Goal: Task Accomplishment & Management: Manage account settings

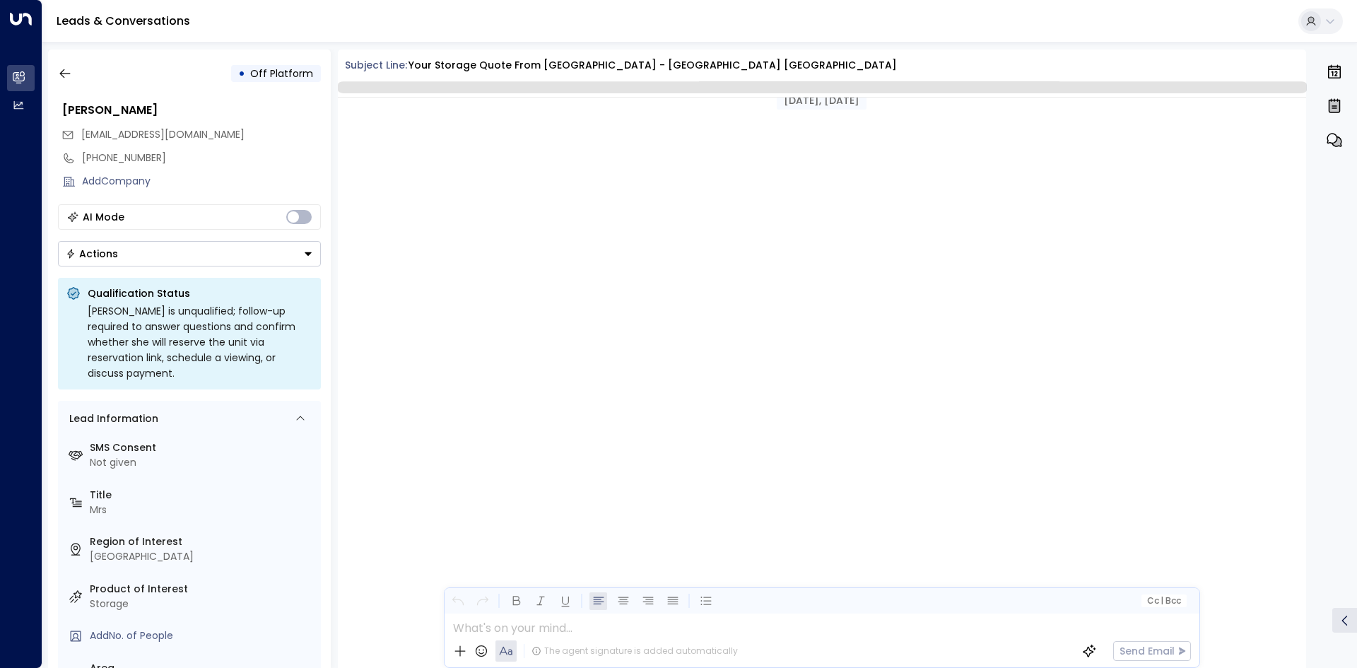
scroll to position [1304, 0]
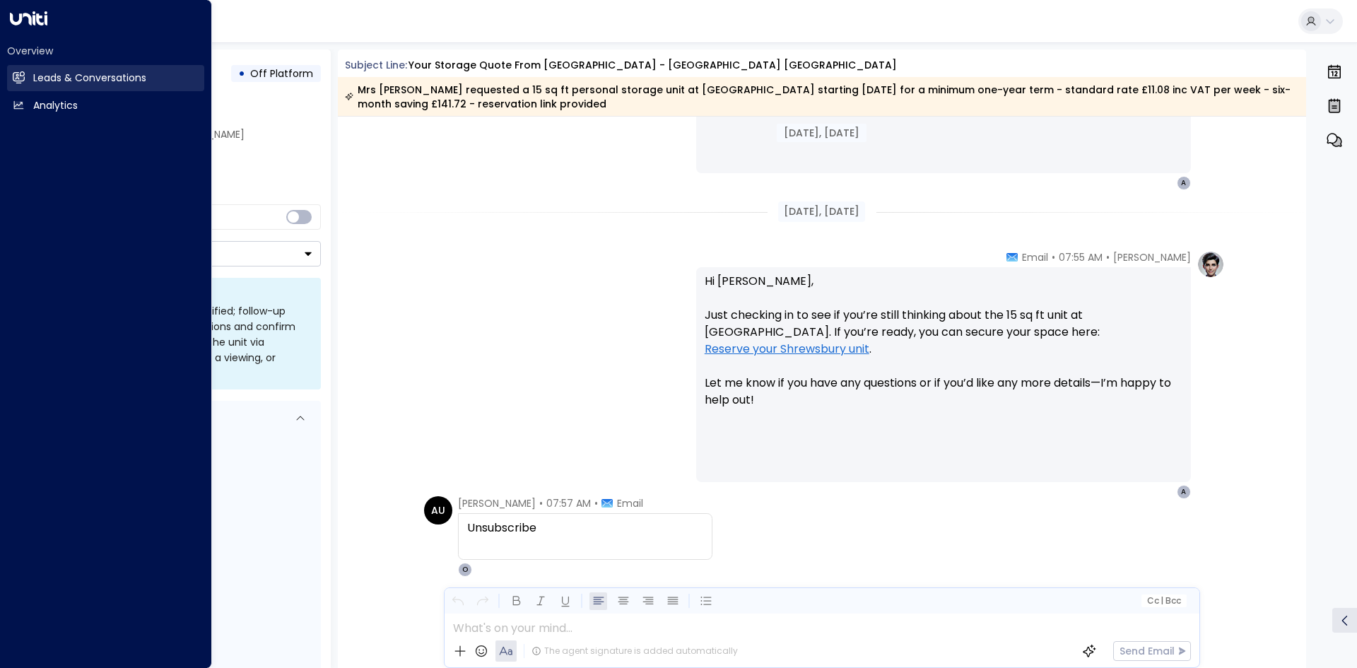
click at [22, 84] on link "Leads & Conversations Leads & Conversations" at bounding box center [105, 78] width 197 height 26
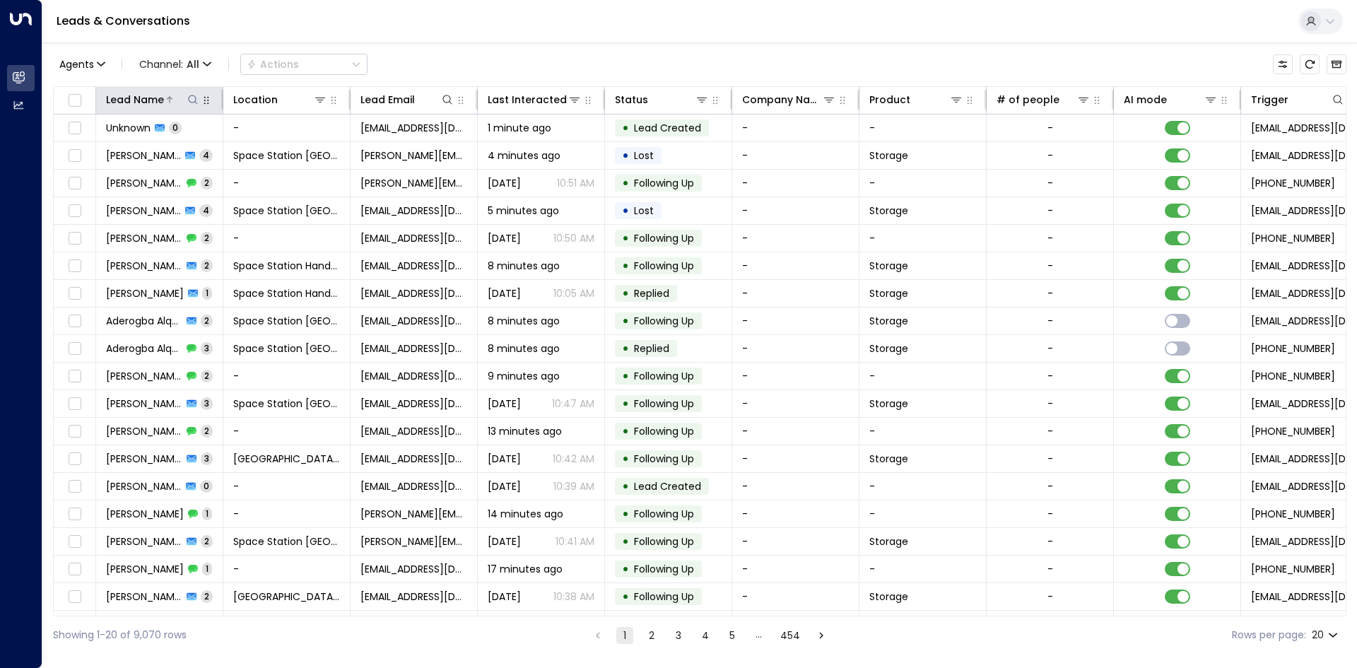
click at [191, 103] on icon at bounding box center [192, 99] width 11 height 11
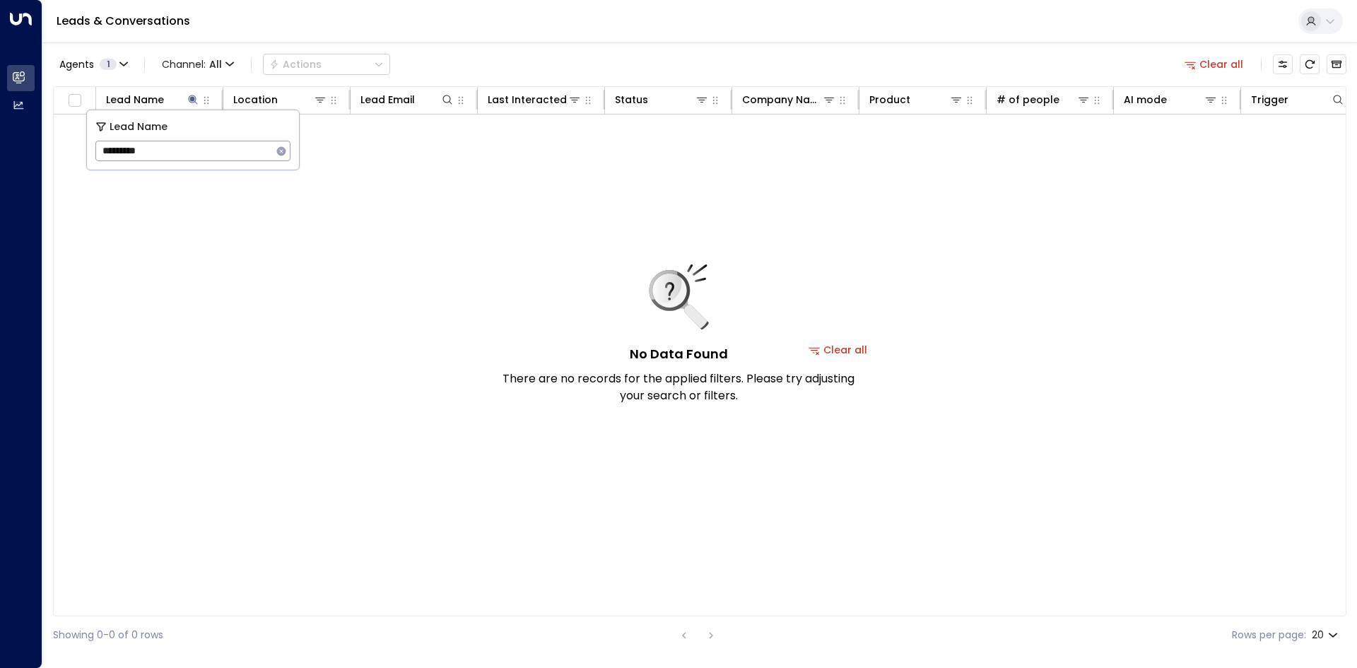
drag, startPoint x: 148, startPoint y: 151, endPoint x: 0, endPoint y: 157, distance: 147.9
click at [0, 158] on body "Overview Leads & Conversations Leads & Conversations Analytics Analytics Leads …" at bounding box center [678, 327] width 1357 height 654
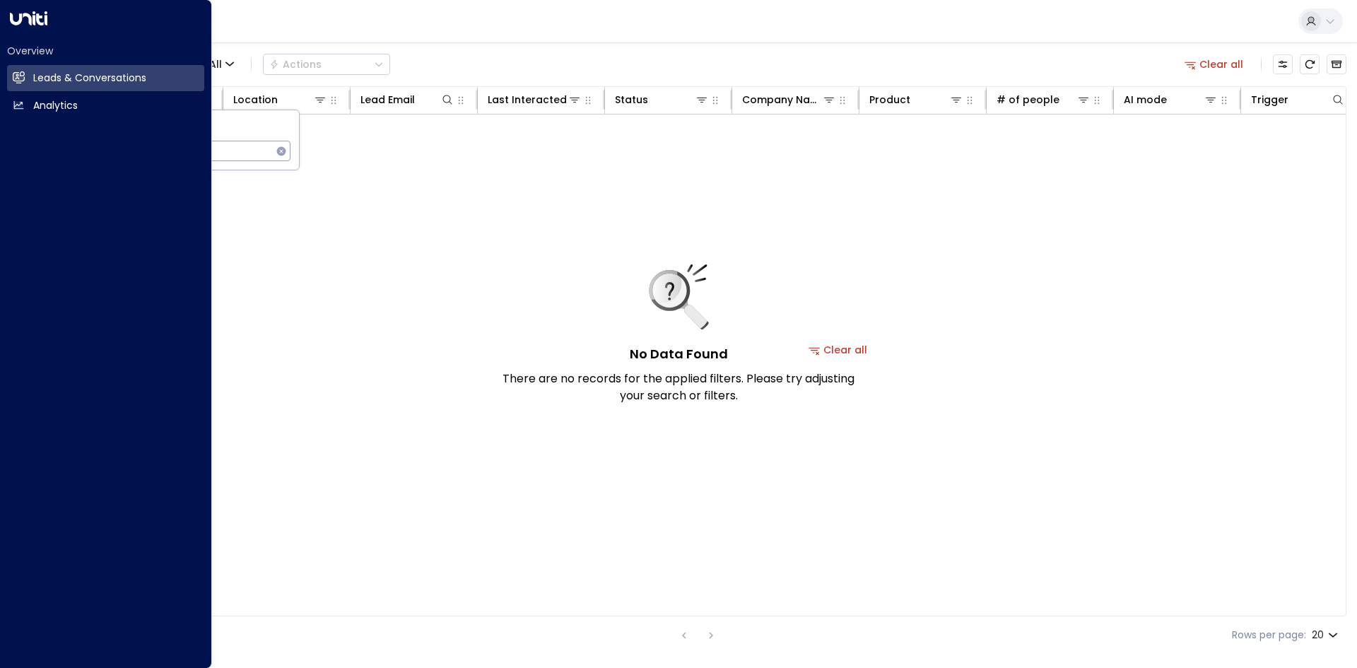
paste input "*"
type input "*********"
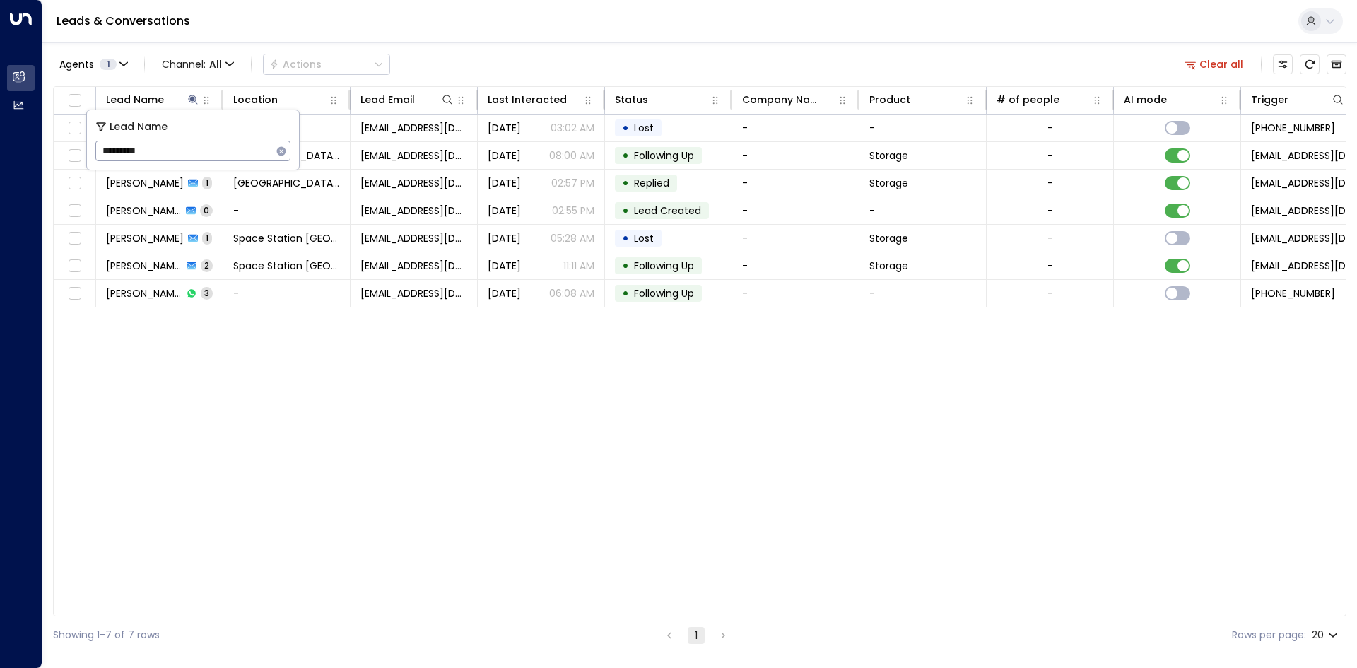
click at [723, 42] on div "Leads & Conversations" at bounding box center [699, 21] width 1315 height 43
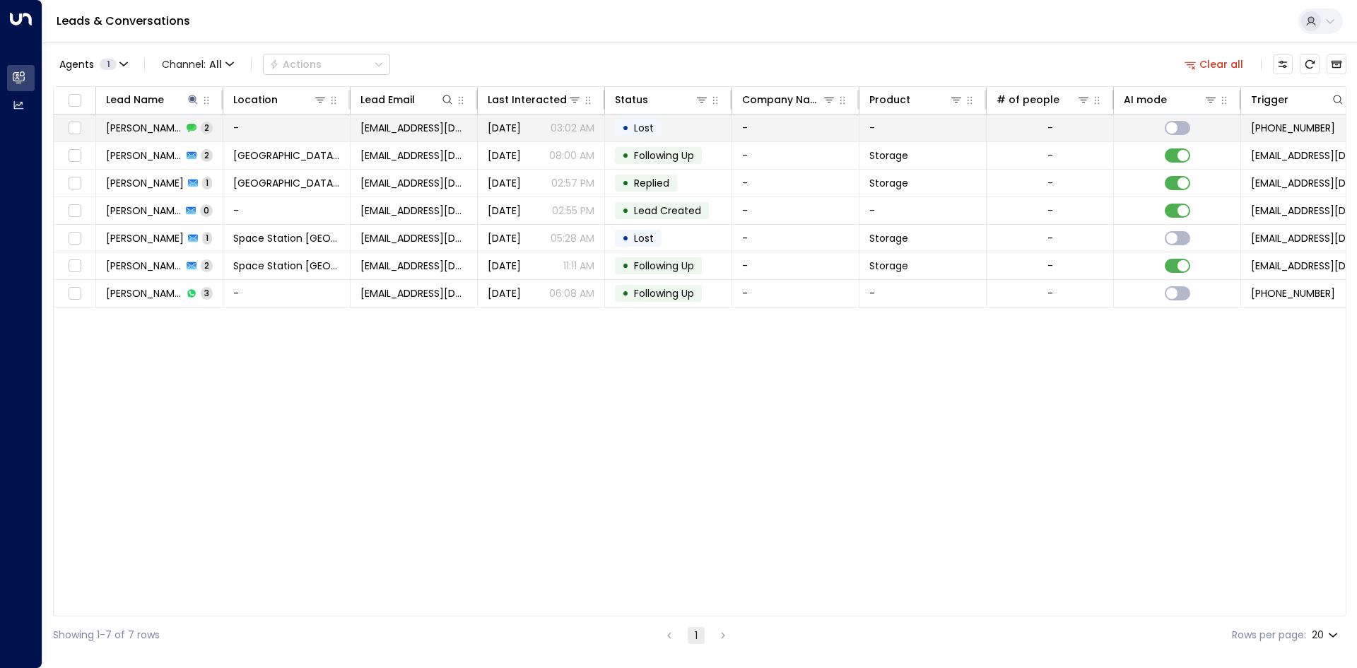
click at [488, 137] on td "Aug 21, 2025 03:02 AM" at bounding box center [541, 128] width 127 height 27
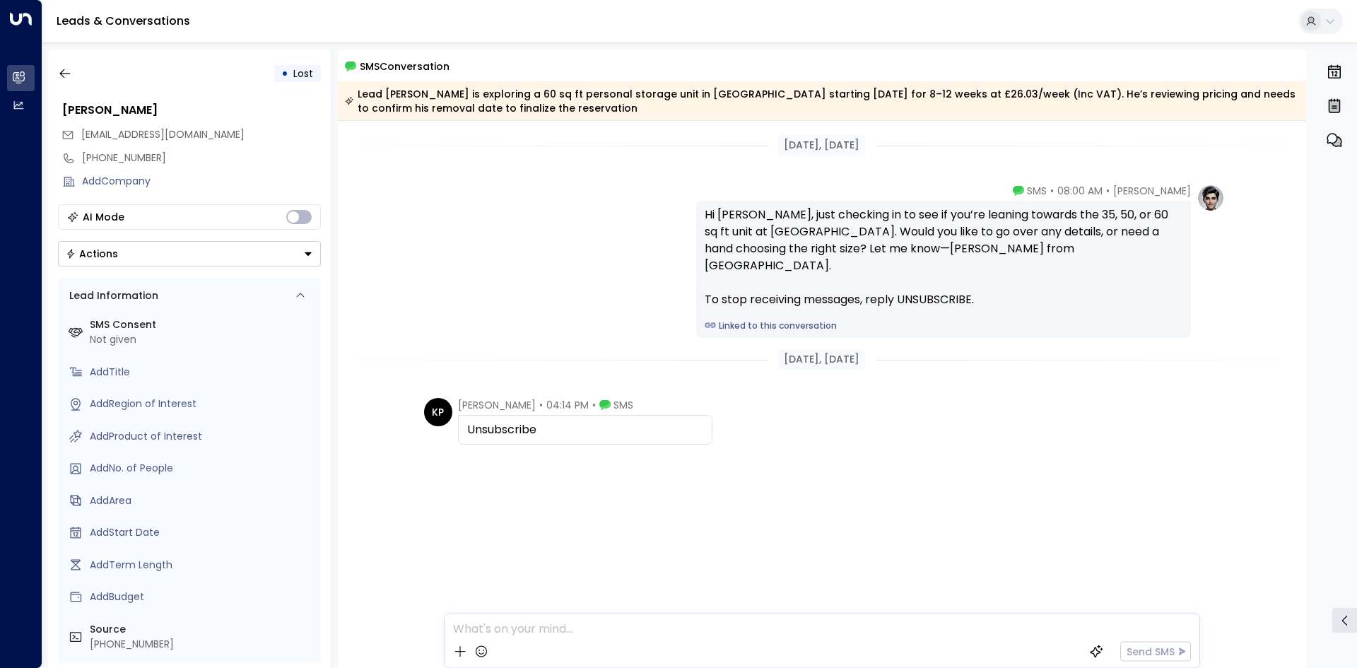
click at [522, 427] on div "Unsubscribe" at bounding box center [585, 429] width 236 height 17
copy div "Unsubscribe"
click at [83, 81] on div "• Lost" at bounding box center [189, 73] width 263 height 25
click at [72, 78] on button "button" at bounding box center [64, 73] width 25 height 25
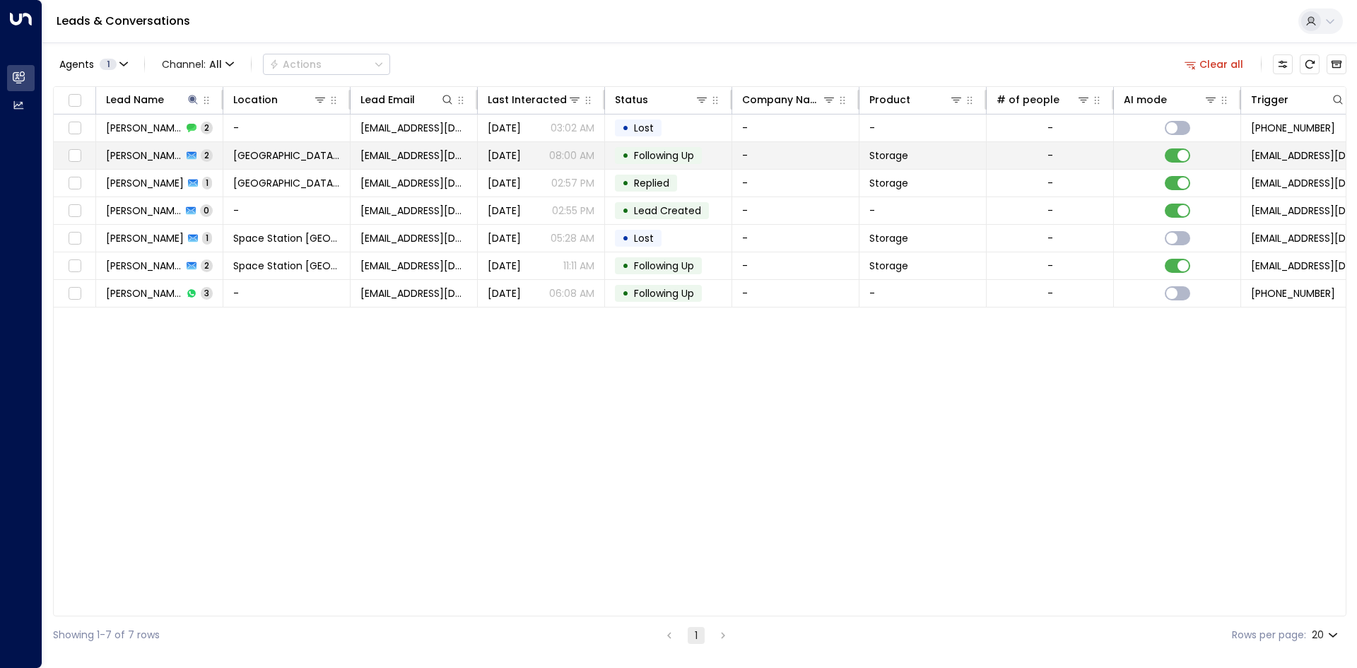
click at [148, 156] on span "Kelvin Pickering" at bounding box center [144, 155] width 76 height 14
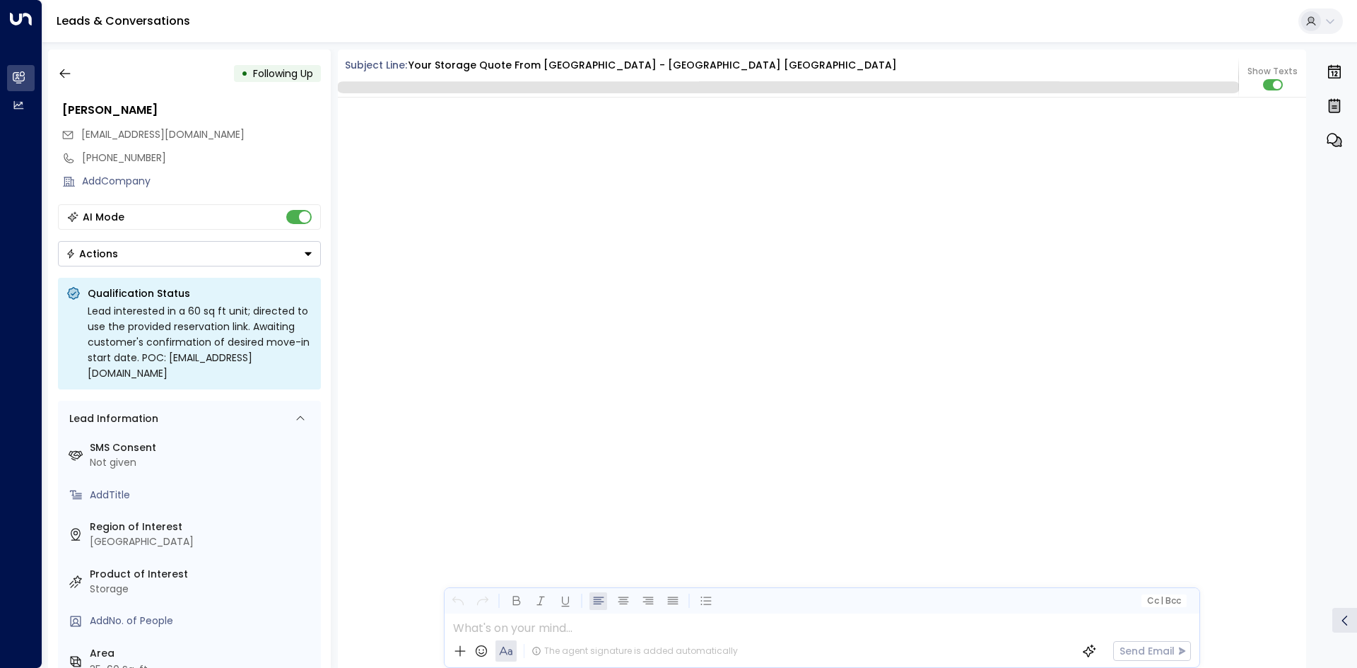
scroll to position [1321, 0]
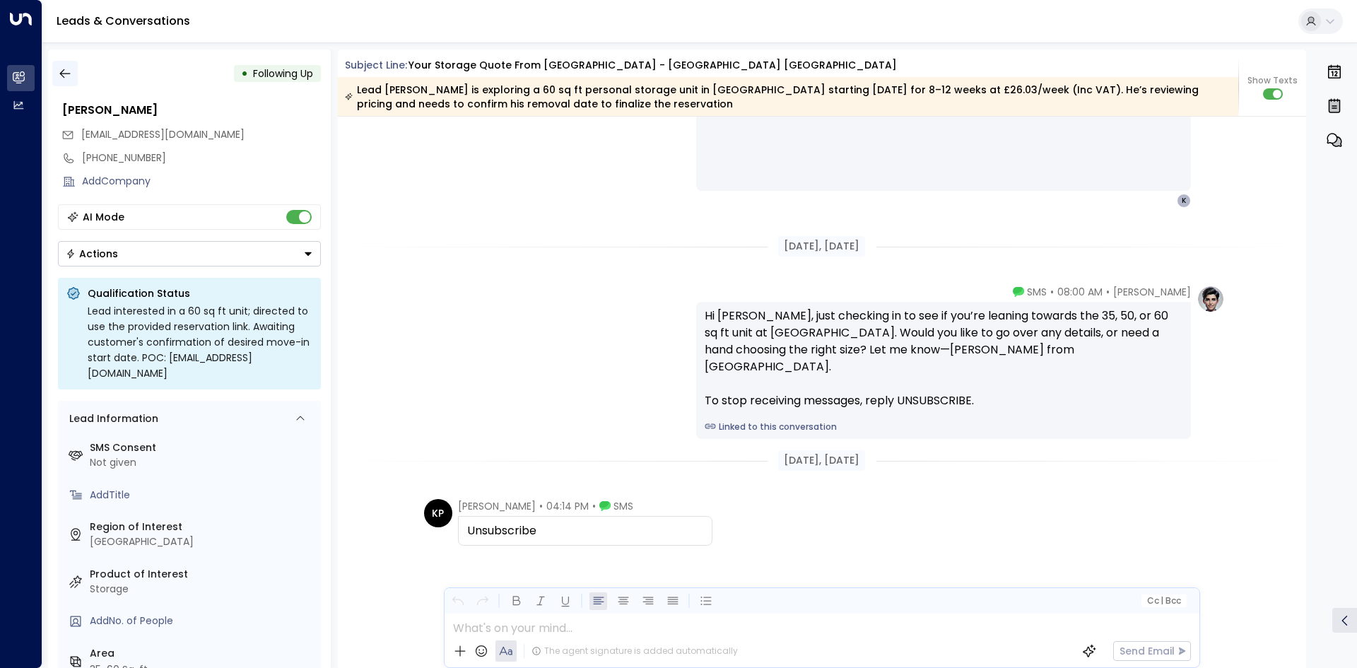
click at [75, 77] on button "button" at bounding box center [64, 73] width 25 height 25
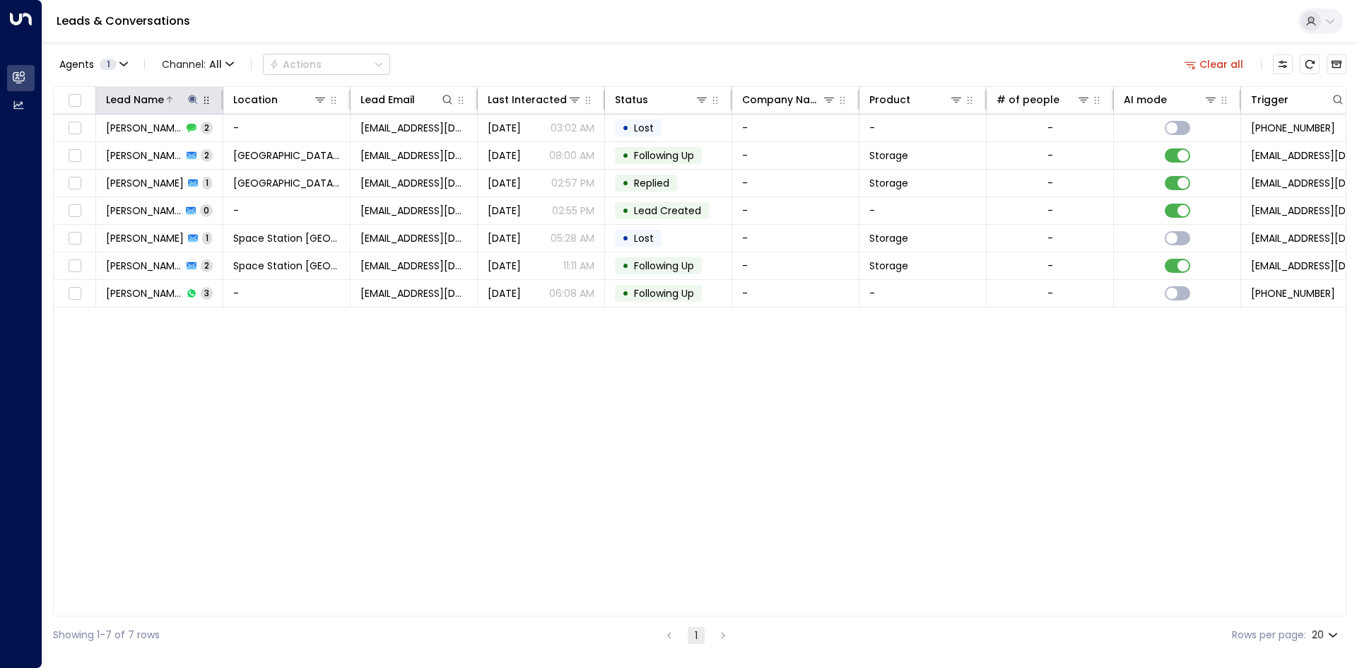
click at [189, 95] on div "Lead Name" at bounding box center [153, 99] width 94 height 17
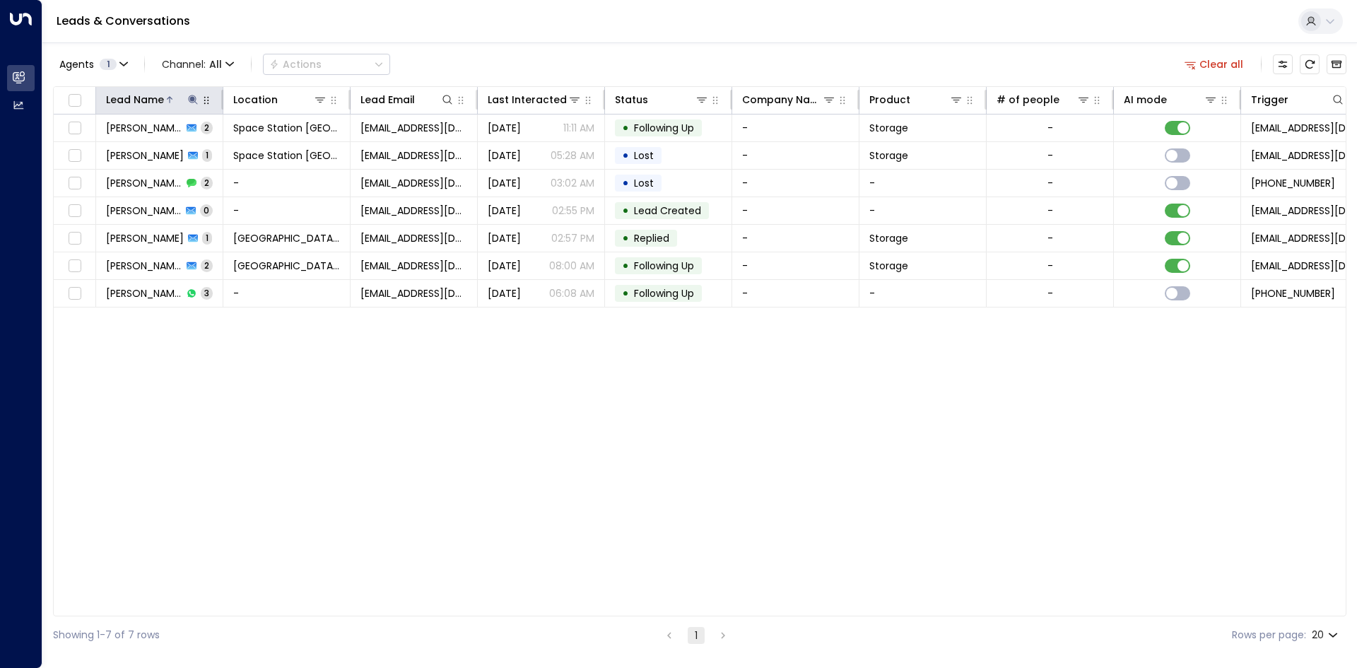
click at [191, 95] on icon at bounding box center [192, 99] width 9 height 9
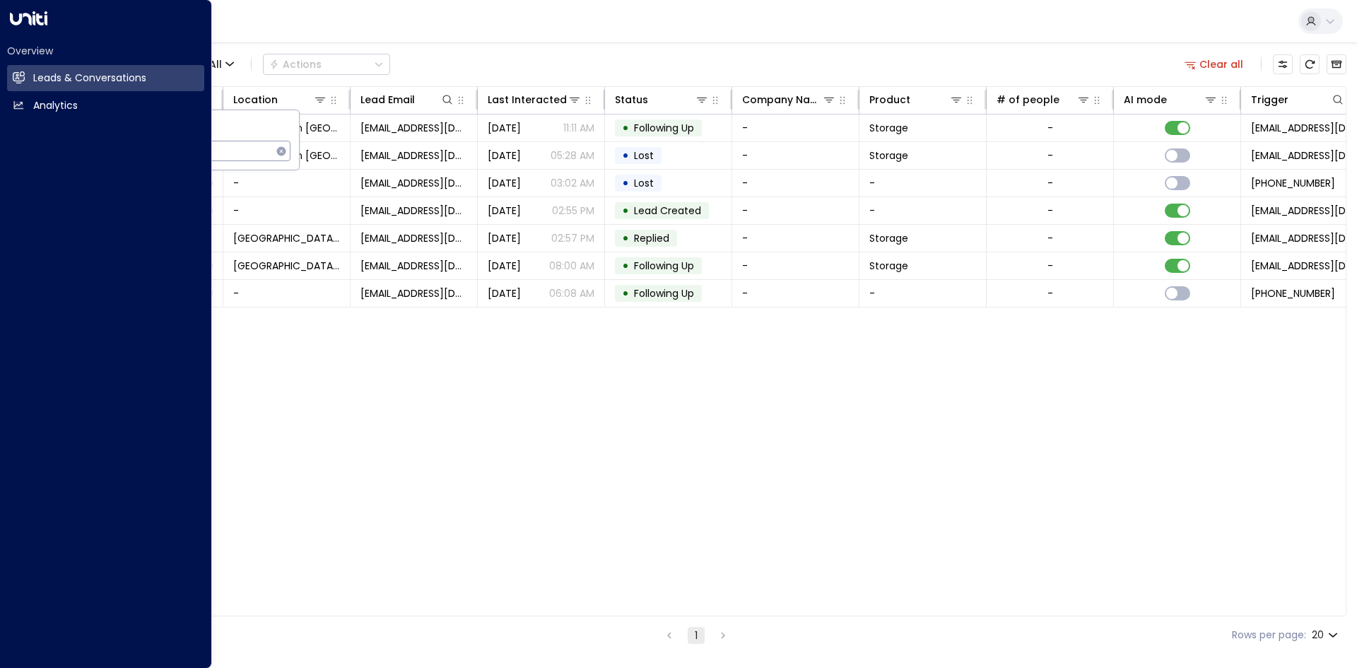
drag, startPoint x: 195, startPoint y: 144, endPoint x: 0, endPoint y: 129, distance: 195.6
click at [0, 129] on body "Overview Leads & Conversations Leads & Conversations Analytics Analytics Leads …" at bounding box center [678, 327] width 1357 height 654
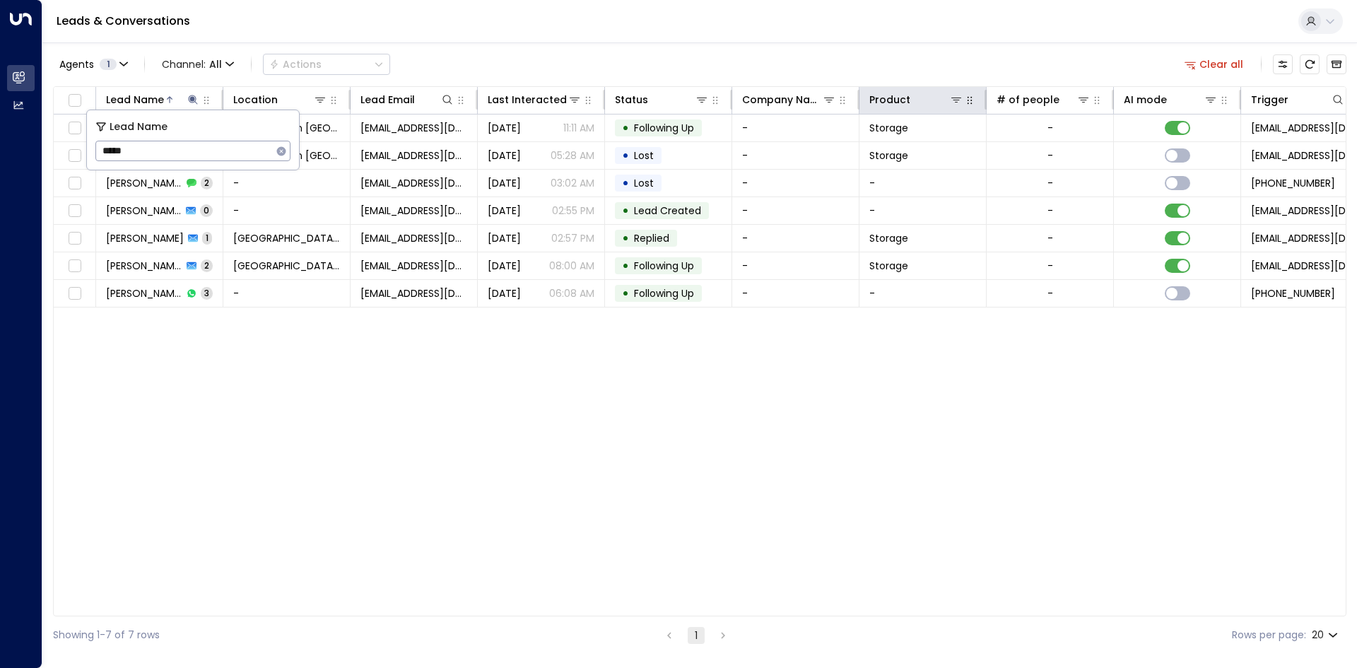
type input "*****"
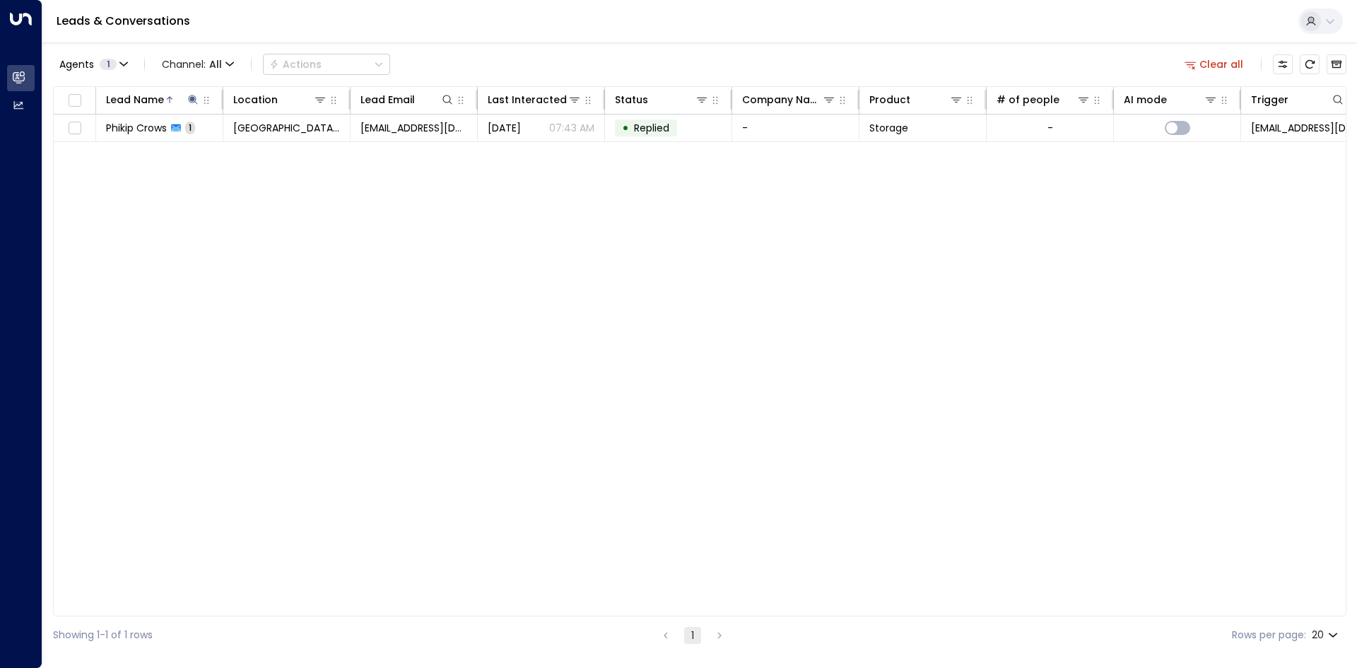
click at [943, 75] on div "Agents 1 Channel: All Actions Clear all" at bounding box center [700, 64] width 1294 height 30
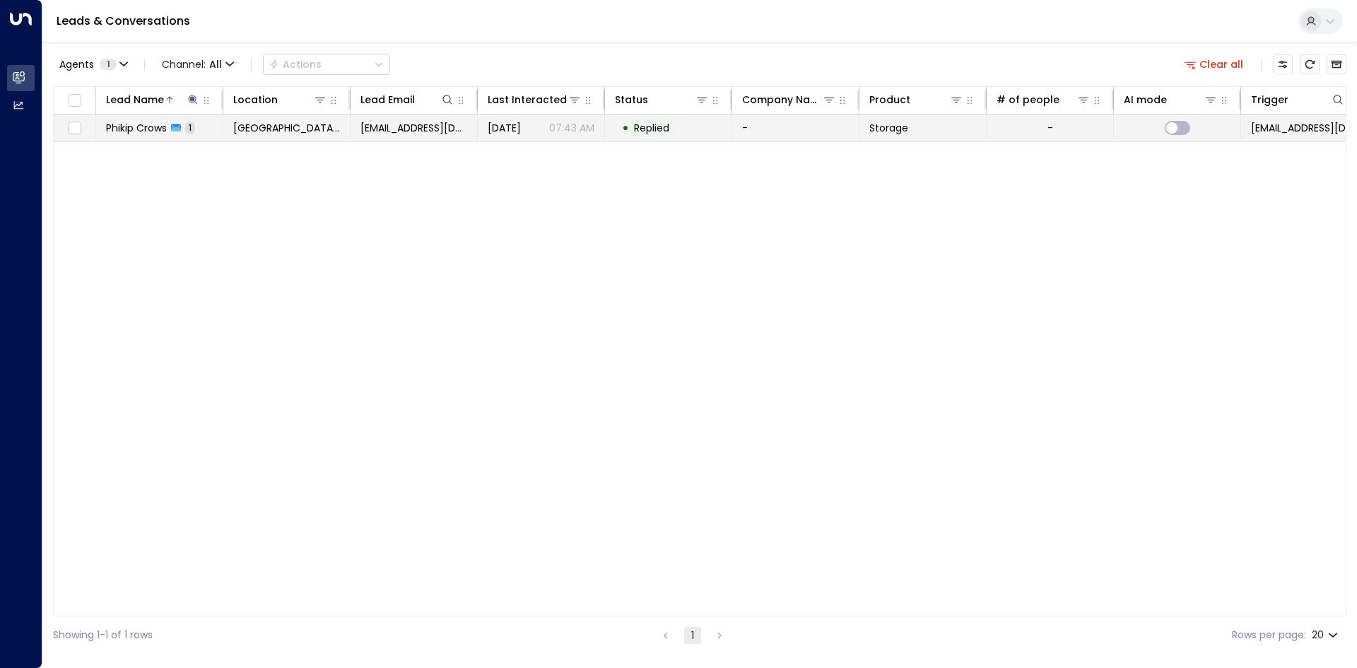
click at [696, 127] on td "• Replied" at bounding box center [668, 128] width 127 height 27
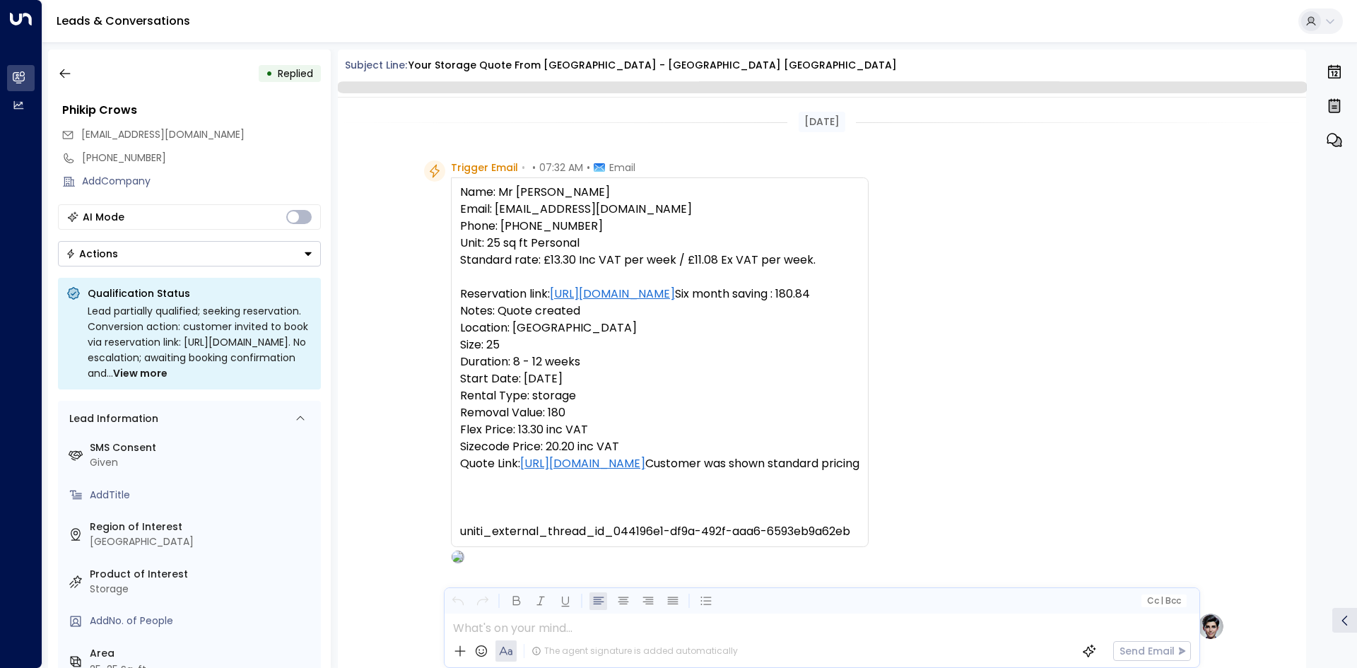
scroll to position [518, 0]
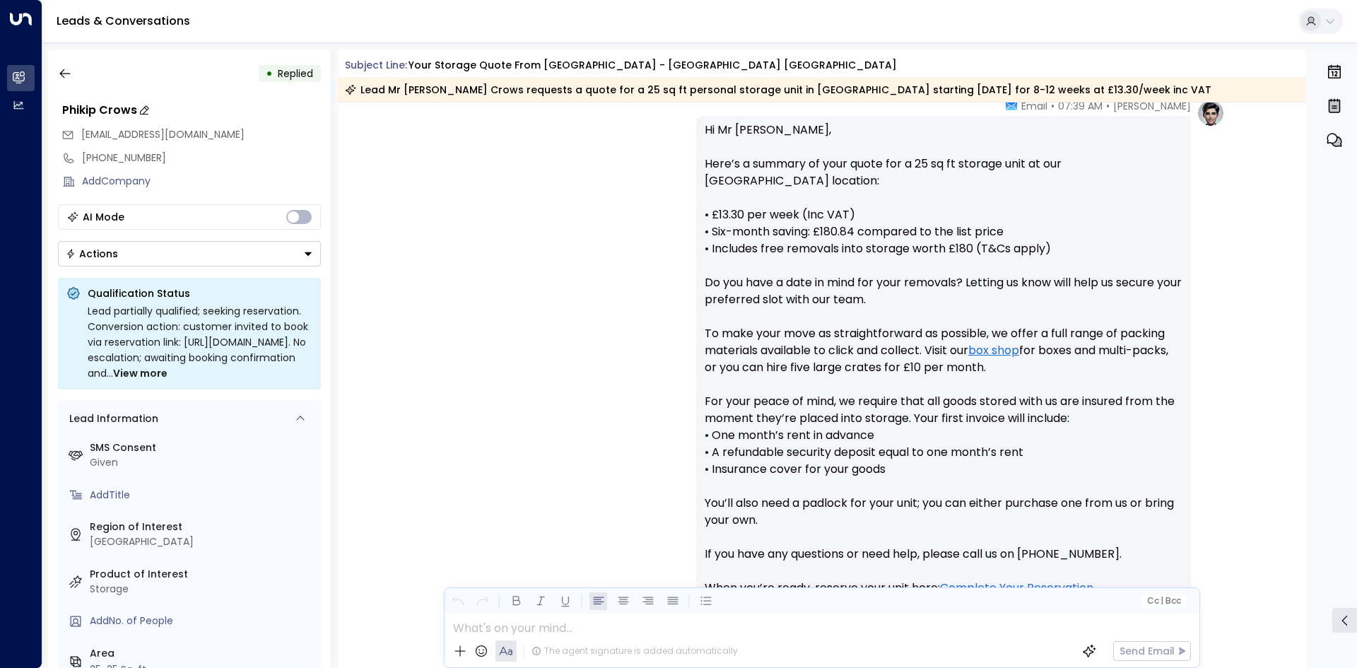
click at [142, 112] on icon at bounding box center [144, 110] width 11 height 11
click at [86, 113] on input "**********" at bounding box center [189, 110] width 255 height 17
type input "**********"
click at [279, 140] on button at bounding box center [285, 136] width 21 height 21
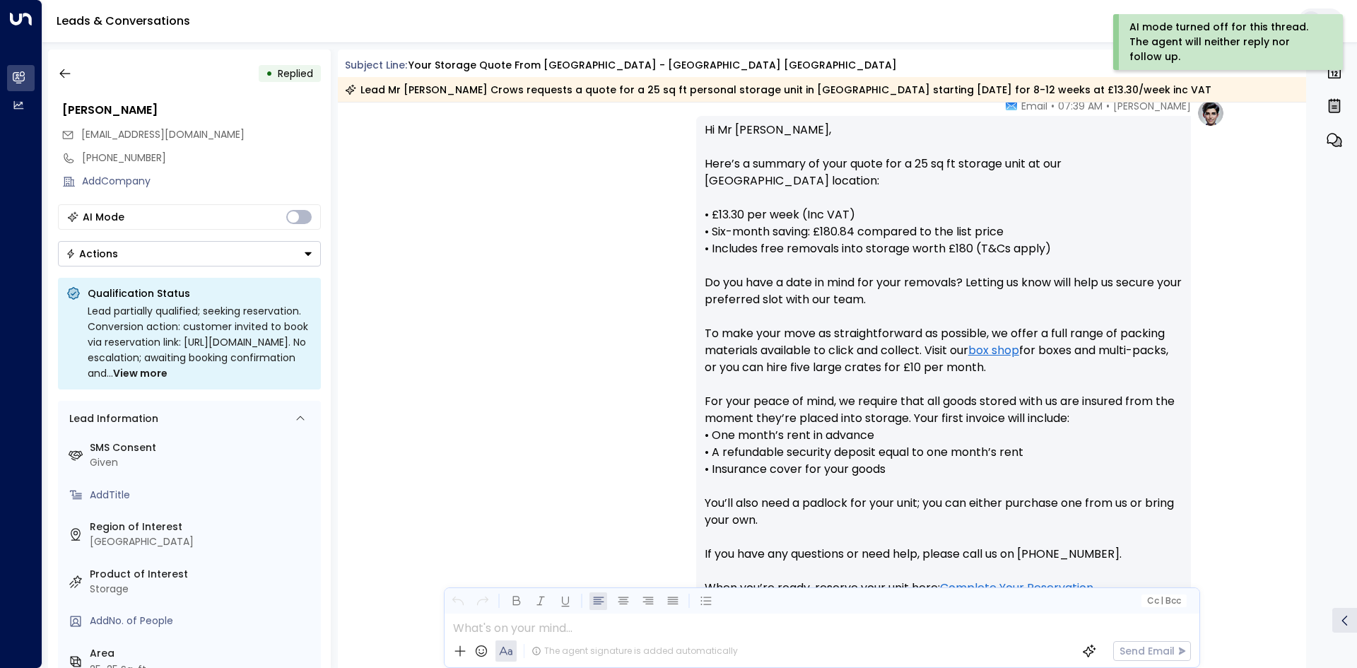
click at [532, 252] on div "Olivia Parker • 07:39 AM • Email Hi Mr Crows, Here’s a summary of your quote fo…" at bounding box center [822, 393] width 806 height 588
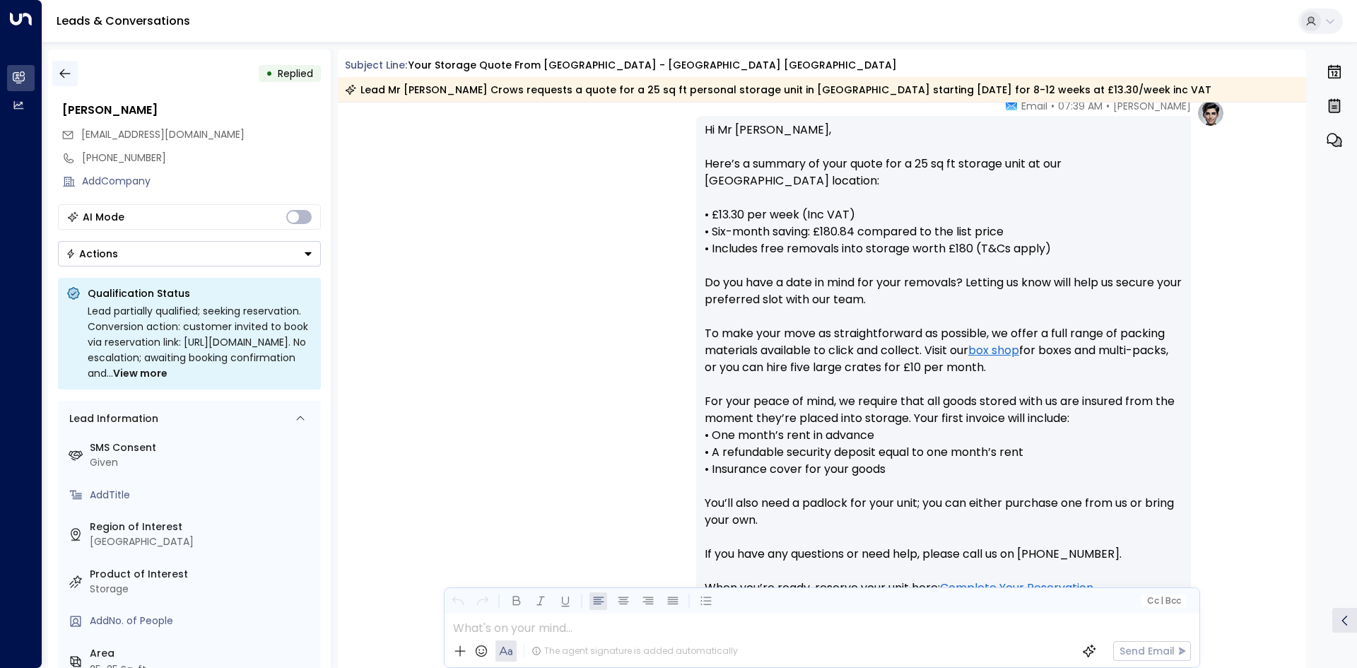
click at [67, 69] on icon "button" at bounding box center [65, 73] width 14 height 14
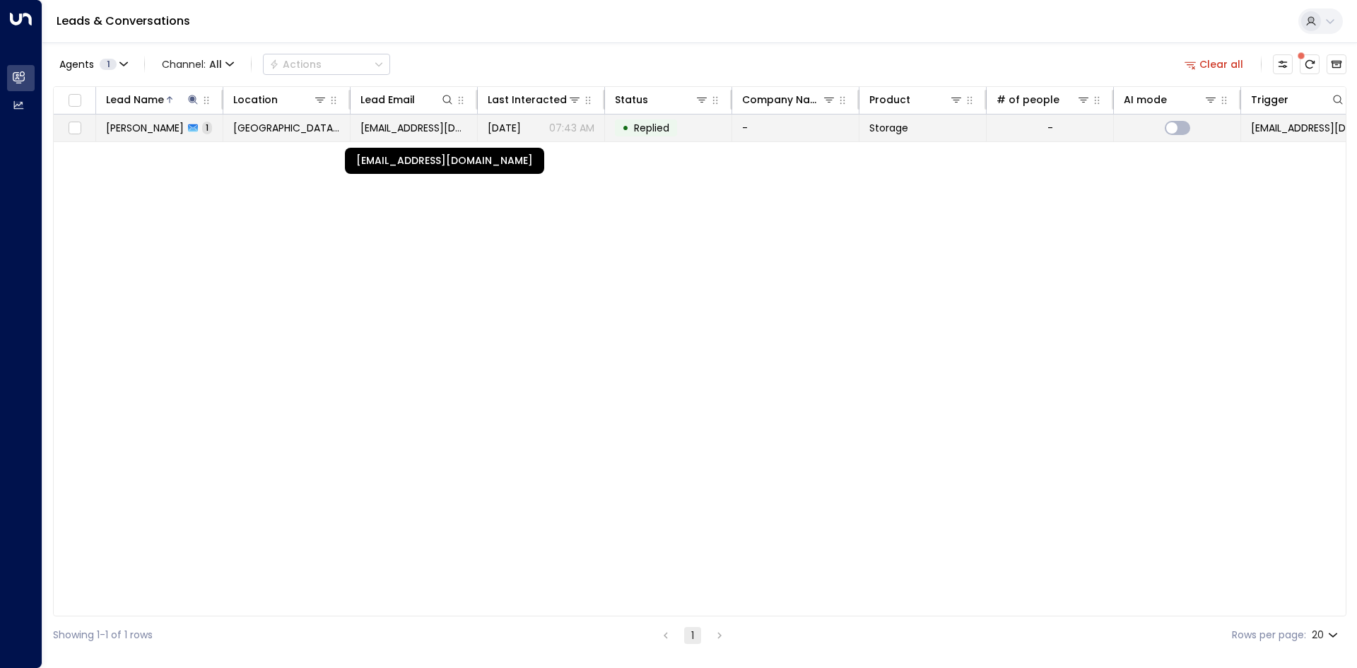
click at [387, 134] on span "crows@bluecrow.co.uk" at bounding box center [414, 128] width 107 height 14
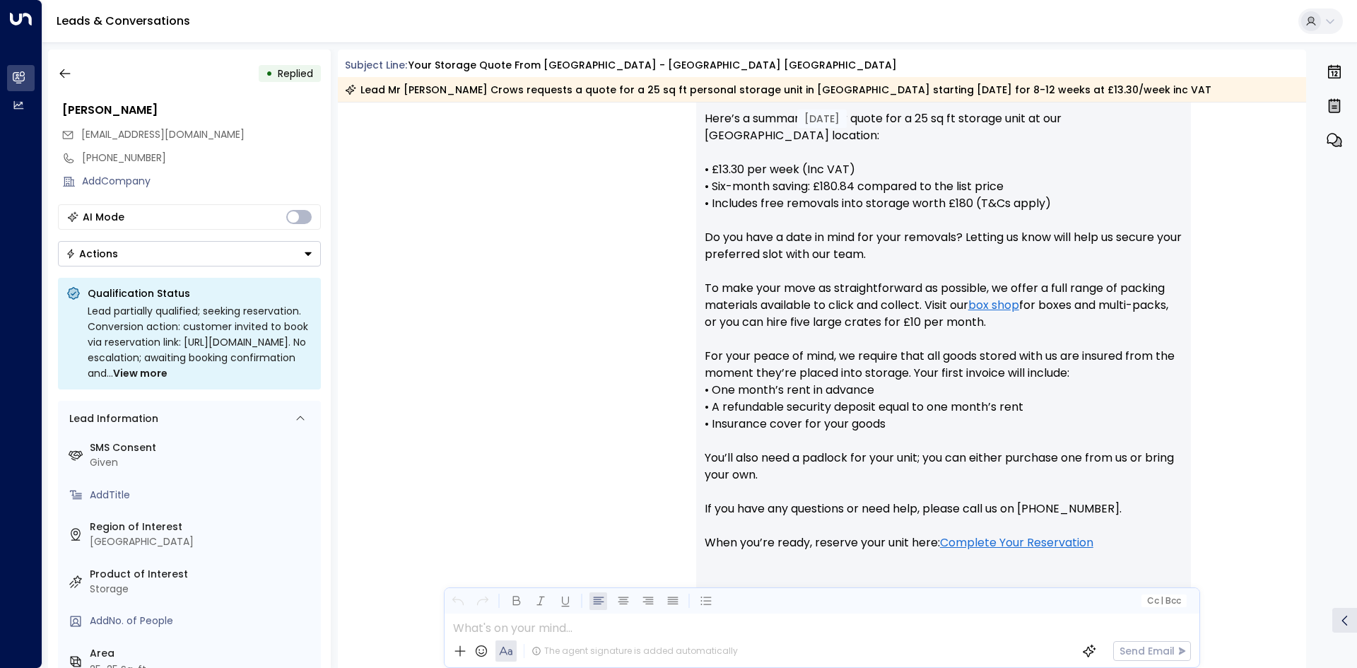
scroll to position [679, 0]
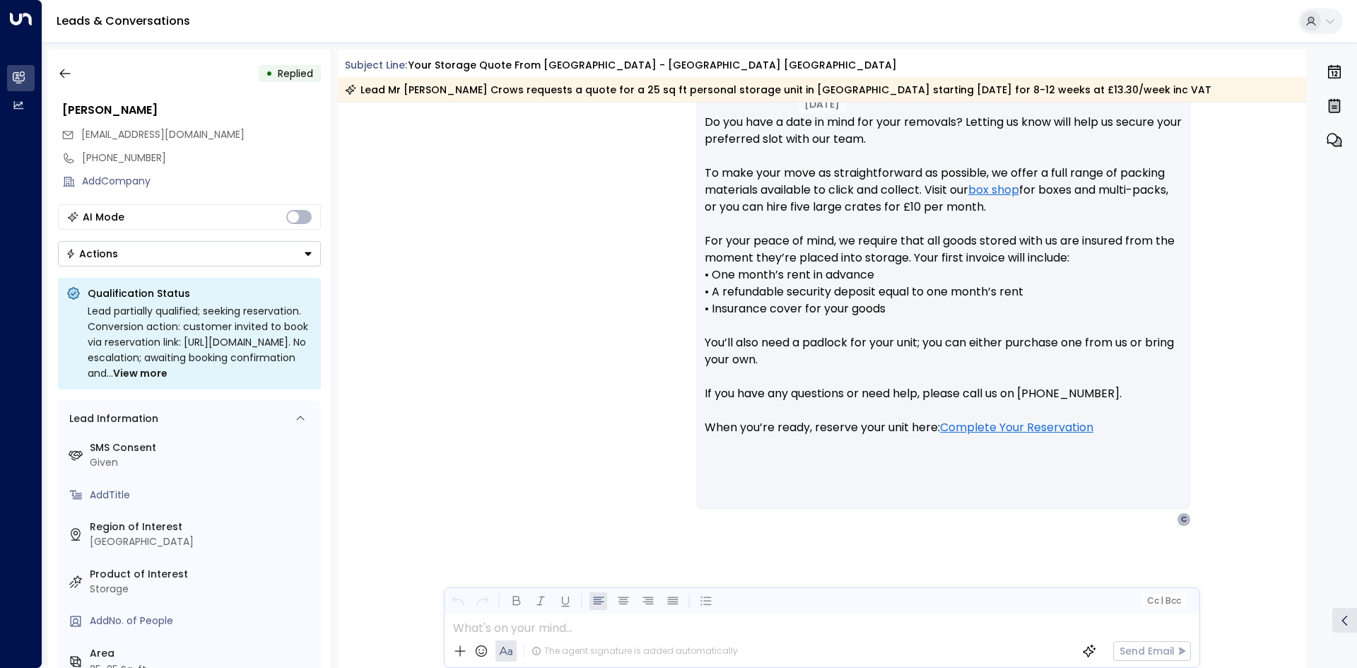
click at [309, 234] on div "AI Mode Actions" at bounding box center [189, 235] width 263 height 62
click at [305, 228] on div "AI Mode" at bounding box center [189, 216] width 263 height 25
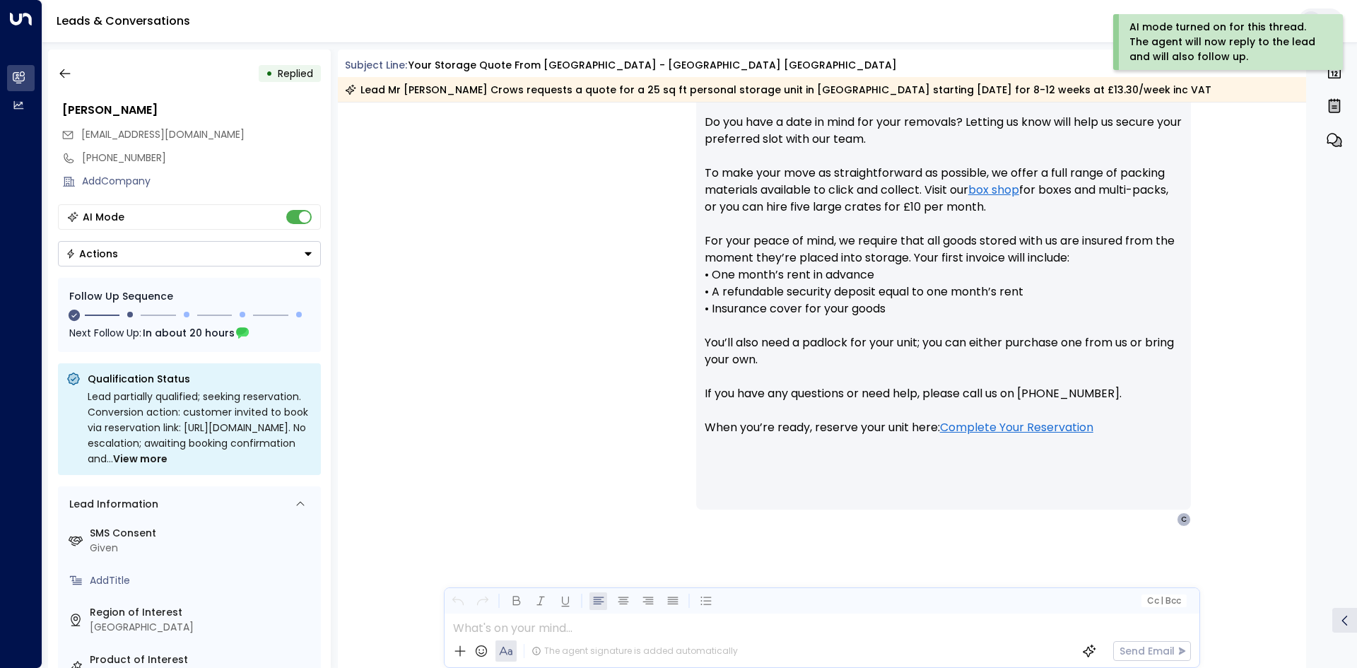
click at [199, 320] on div at bounding box center [187, 314] width 246 height 21
click at [110, 542] on div "Given" at bounding box center [203, 548] width 226 height 15
click at [110, 544] on div "Given" at bounding box center [203, 548] width 226 height 15
click at [148, 154] on div "+441252845333" at bounding box center [201, 158] width 239 height 15
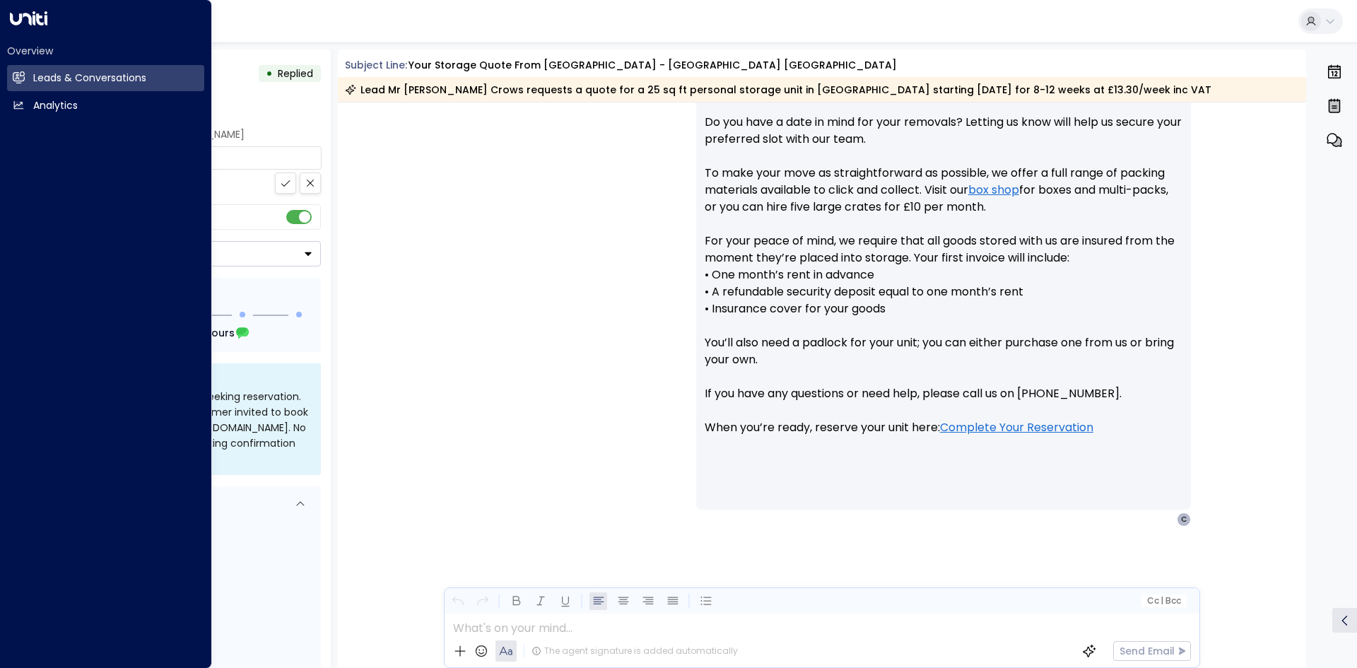
drag, startPoint x: 185, startPoint y: 153, endPoint x: 0, endPoint y: 187, distance: 188.2
click at [0, 187] on div "**********" at bounding box center [678, 337] width 1357 height 675
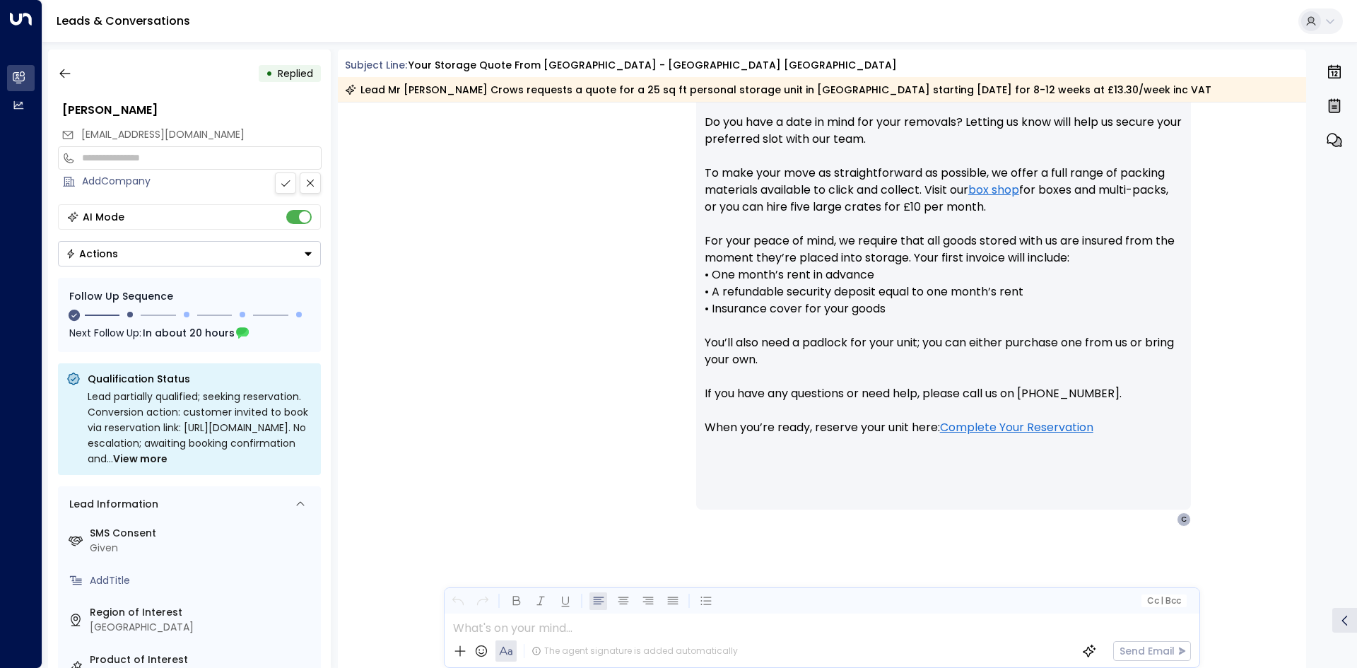
click at [290, 186] on icon at bounding box center [285, 182] width 11 height 11
